Goal: Navigation & Orientation: Understand site structure

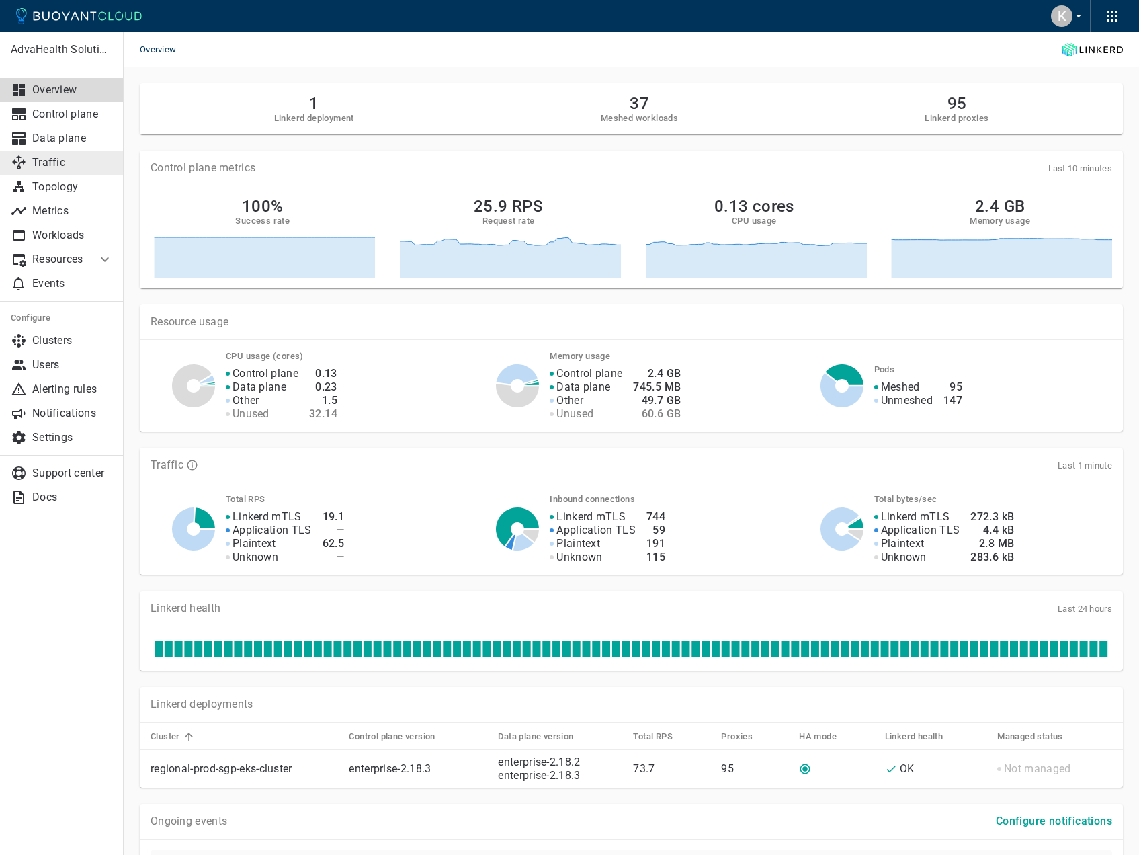
click at [72, 163] on p "Traffic" at bounding box center [72, 162] width 81 height 13
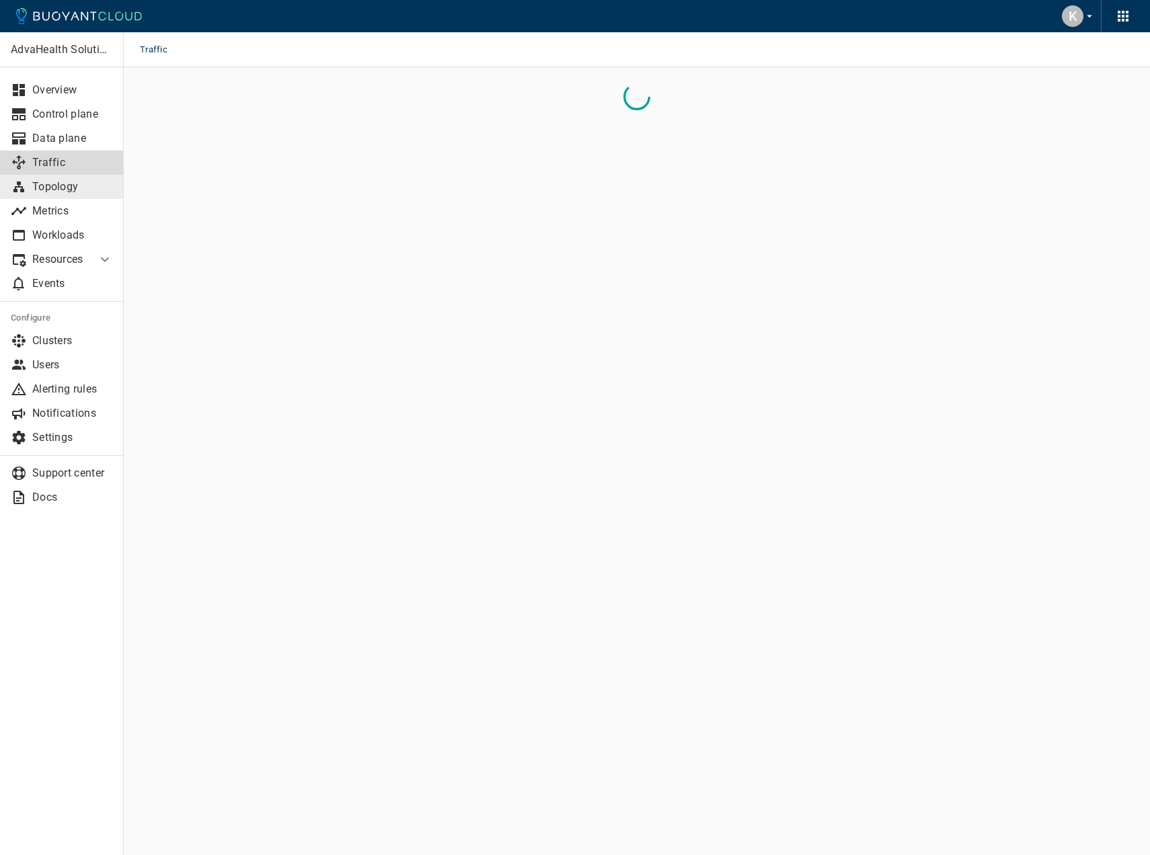
click at [90, 189] on p "Topology" at bounding box center [72, 186] width 81 height 13
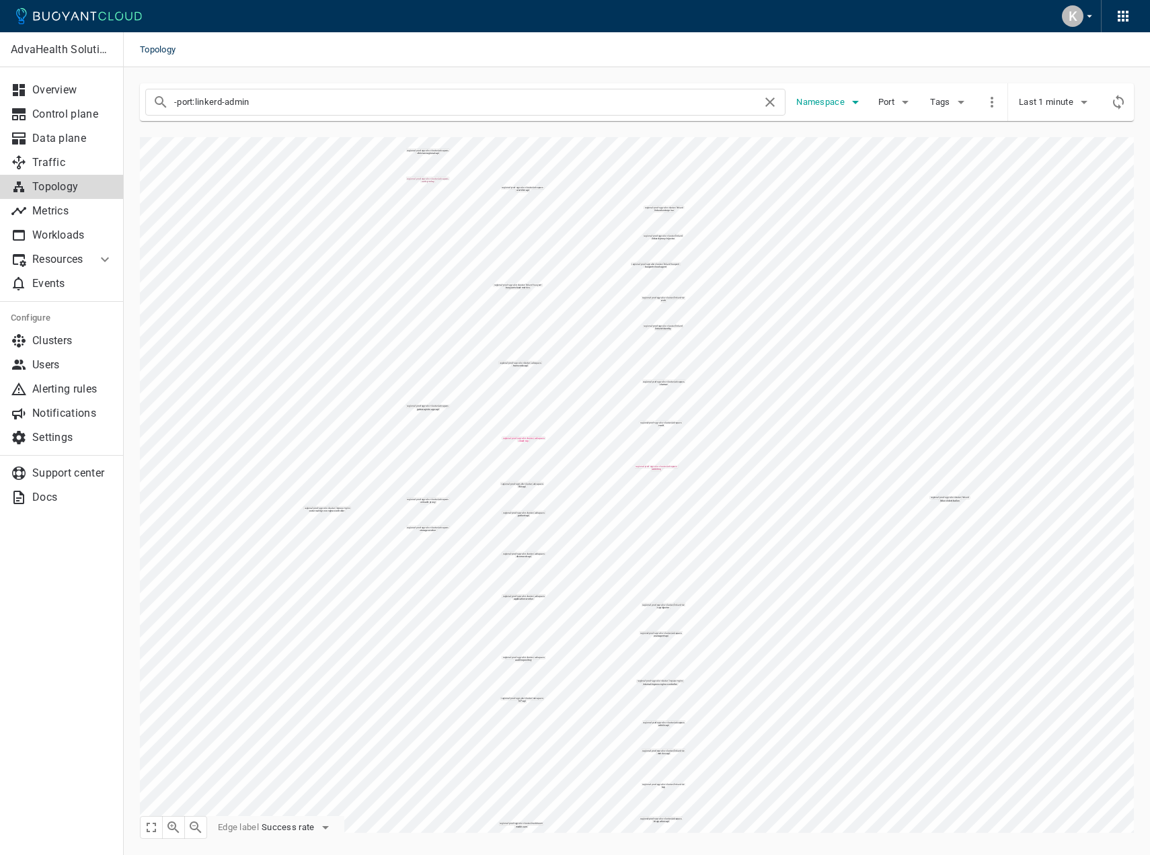
click at [827, 104] on span "Namespace" at bounding box center [821, 102] width 51 height 11
click at [840, 117] on span "advapacs" at bounding box center [852, 116] width 48 height 13
click at [821, 117] on input "advapacs" at bounding box center [813, 116] width 16 height 16
checkbox input "true"
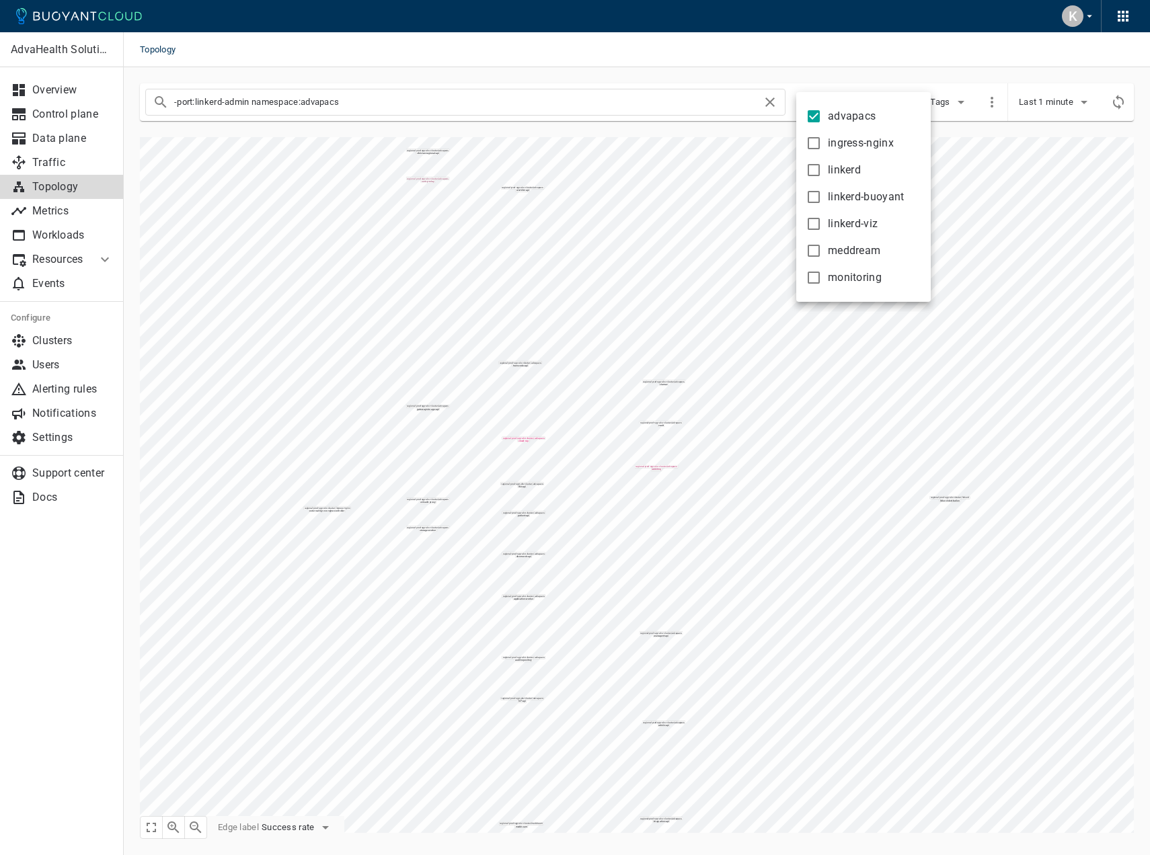
type input "-port:linkerd-admin namespace:advapacs"
click at [279, 298] on div at bounding box center [575, 427] width 1150 height 855
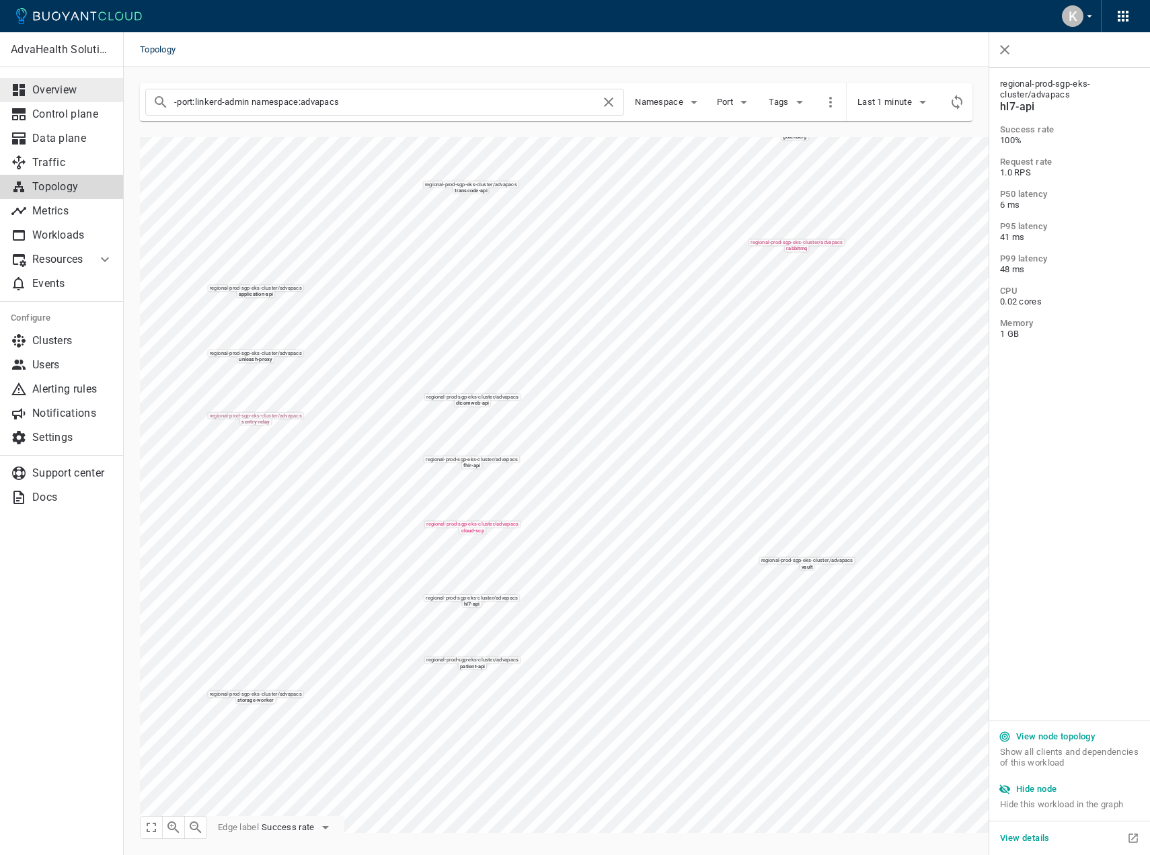
click at [46, 96] on p "Overview" at bounding box center [72, 89] width 81 height 13
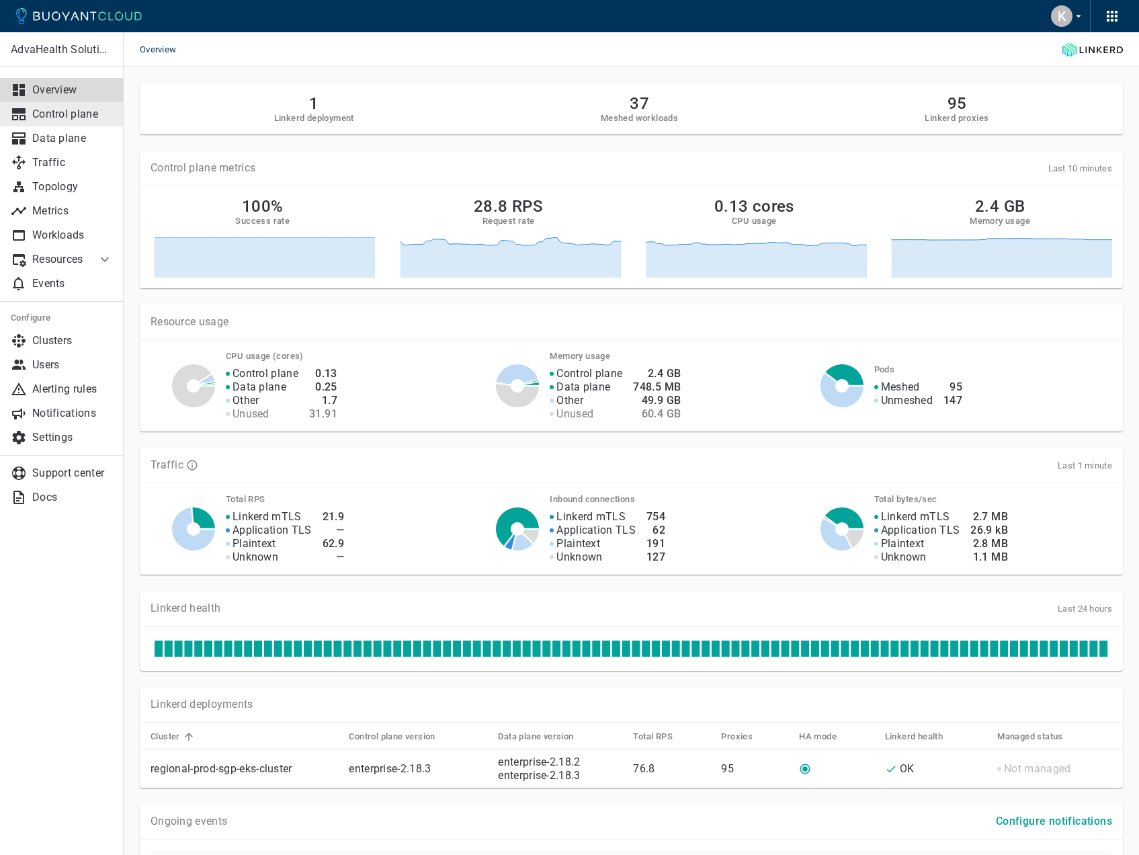
click at [82, 120] on p "Control plane" at bounding box center [72, 114] width 81 height 13
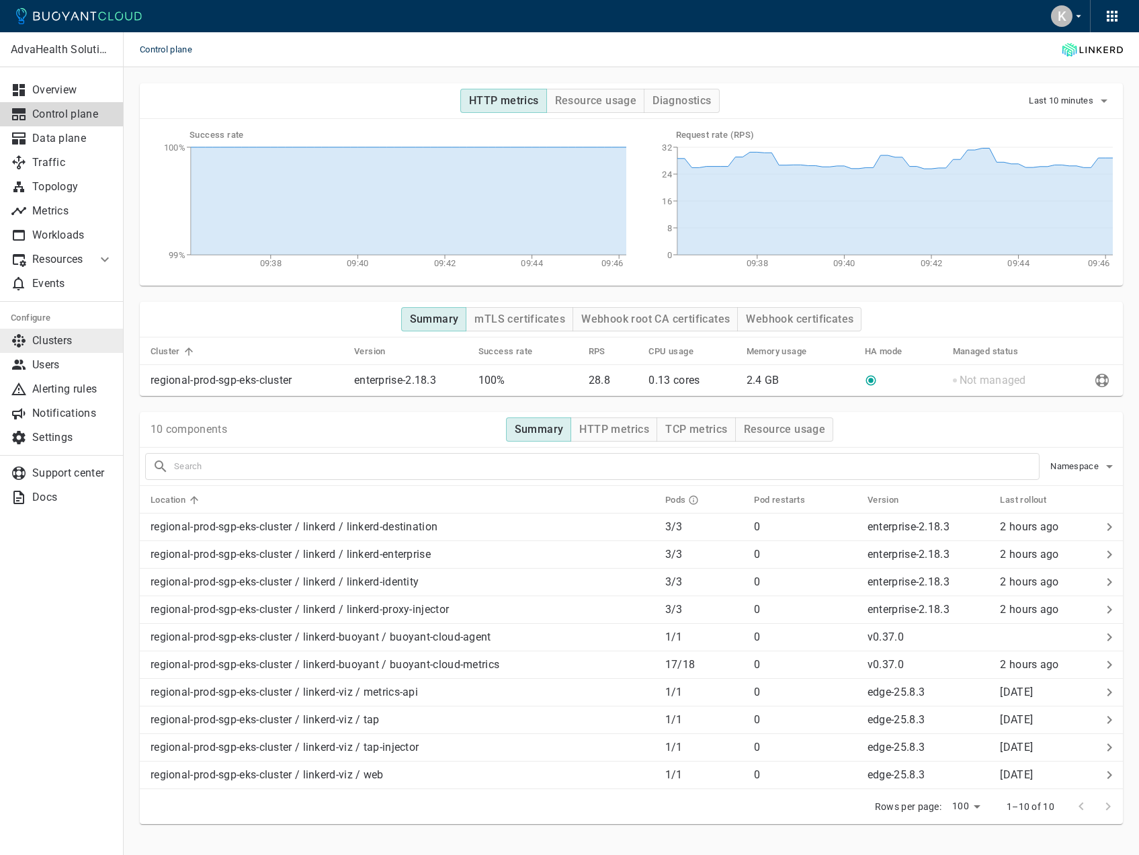
click at [83, 336] on p "Clusters" at bounding box center [72, 340] width 81 height 13
